Goal: Task Accomplishment & Management: Use online tool/utility

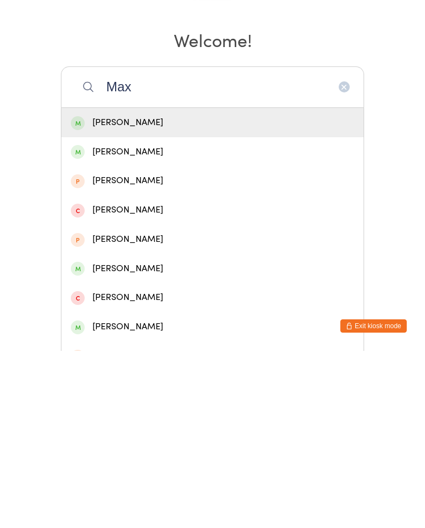
click at [167, 244] on input "Max" at bounding box center [212, 264] width 303 height 41
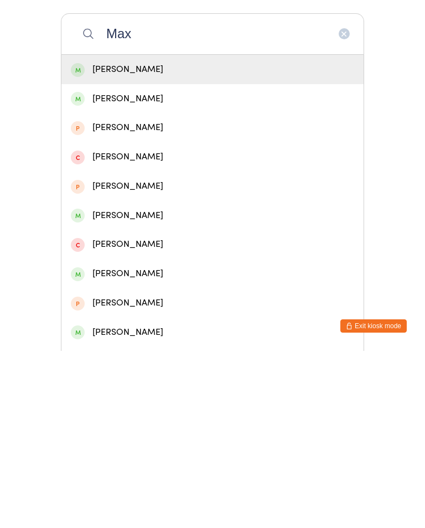
scroll to position [71, 0]
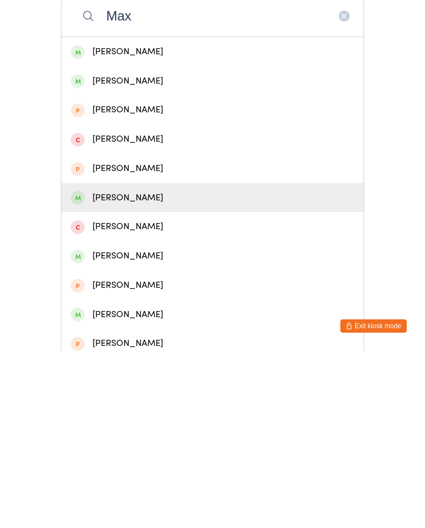
type input "Max"
click at [135, 368] on div "[PERSON_NAME]" at bounding box center [213, 375] width 284 height 15
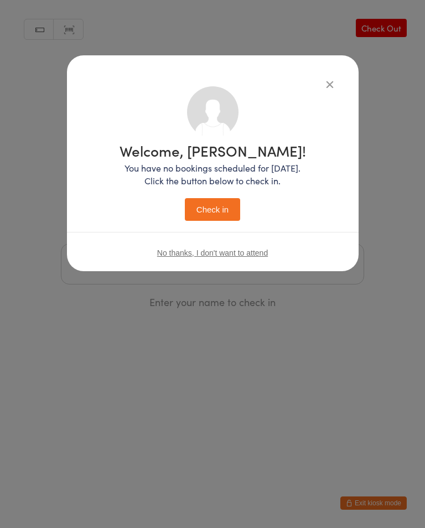
click at [205, 200] on button "Check in" at bounding box center [212, 209] width 55 height 23
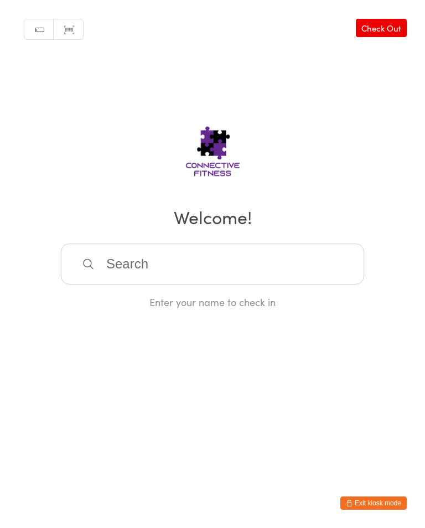
click at [210, 267] on input "search" at bounding box center [212, 264] width 303 height 41
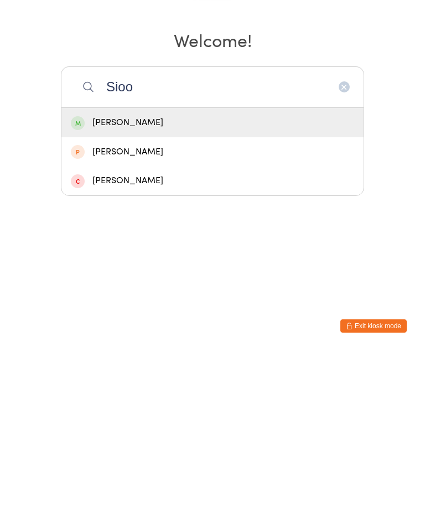
type input "Sioo"
click at [184, 292] on div "[PERSON_NAME]" at bounding box center [213, 299] width 284 height 15
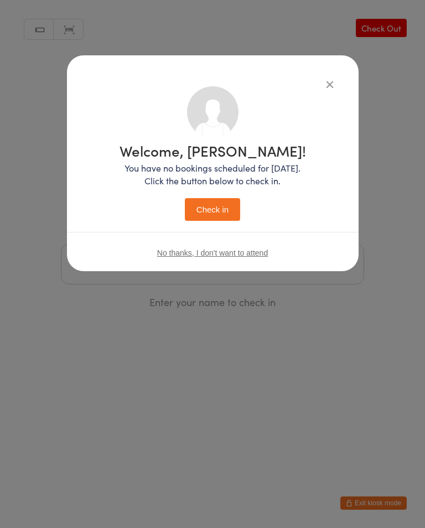
click at [218, 203] on button "Check in" at bounding box center [212, 209] width 55 height 23
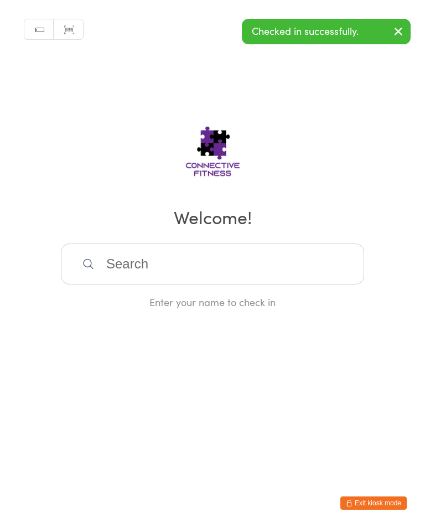
click at [234, 259] on input "search" at bounding box center [212, 264] width 303 height 41
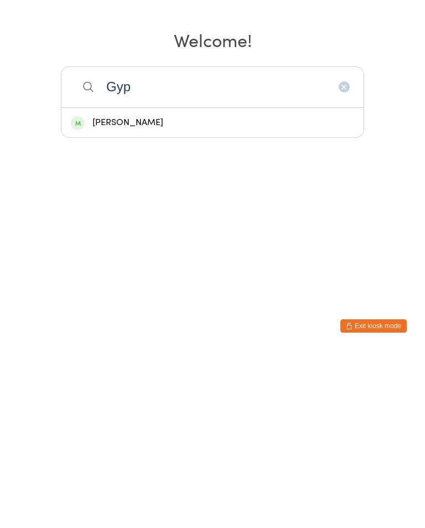
type input "Gyp"
click at [203, 292] on div "[PERSON_NAME]" at bounding box center [213, 299] width 284 height 15
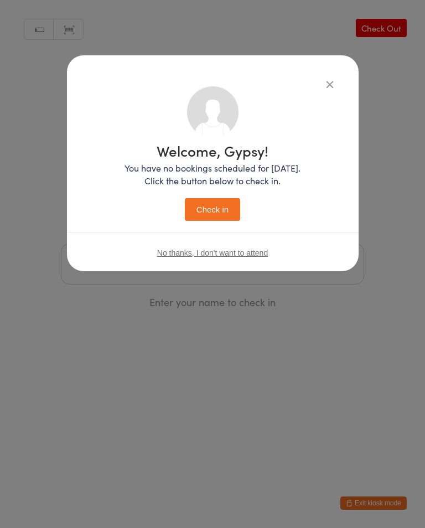
click at [225, 197] on div "Welcome, Gypsy! You have no bookings scheduled for [DATE]. Click the button bel…" at bounding box center [213, 182] width 176 height 78
click at [238, 210] on button "Check in" at bounding box center [212, 209] width 55 height 23
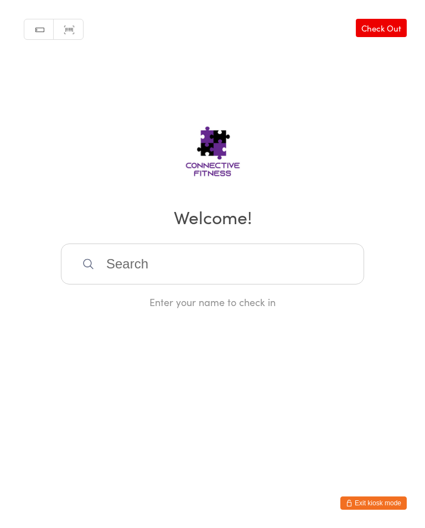
click at [318, 270] on input "search" at bounding box center [212, 264] width 303 height 41
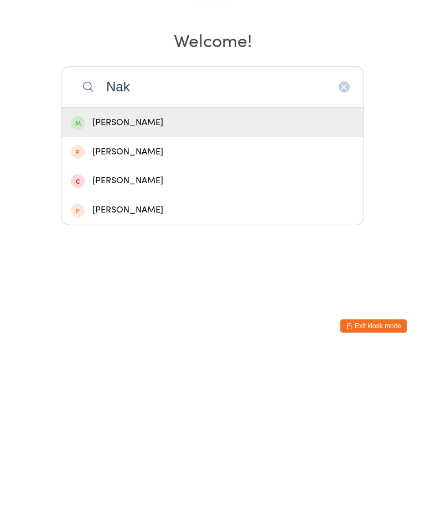
type input "Nak"
click at [159, 292] on div "[PERSON_NAME]" at bounding box center [213, 299] width 284 height 15
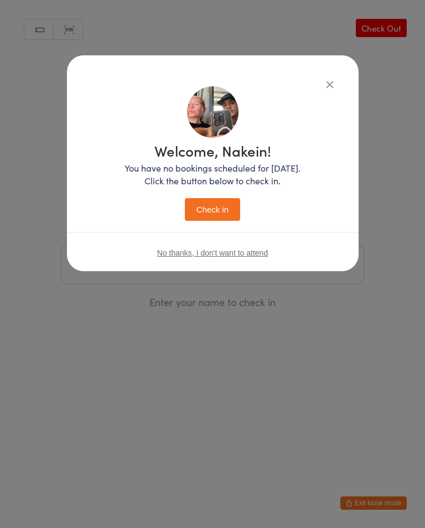
click at [221, 201] on button "Check in" at bounding box center [212, 209] width 55 height 23
